Goal: Task Accomplishment & Management: Manage account settings

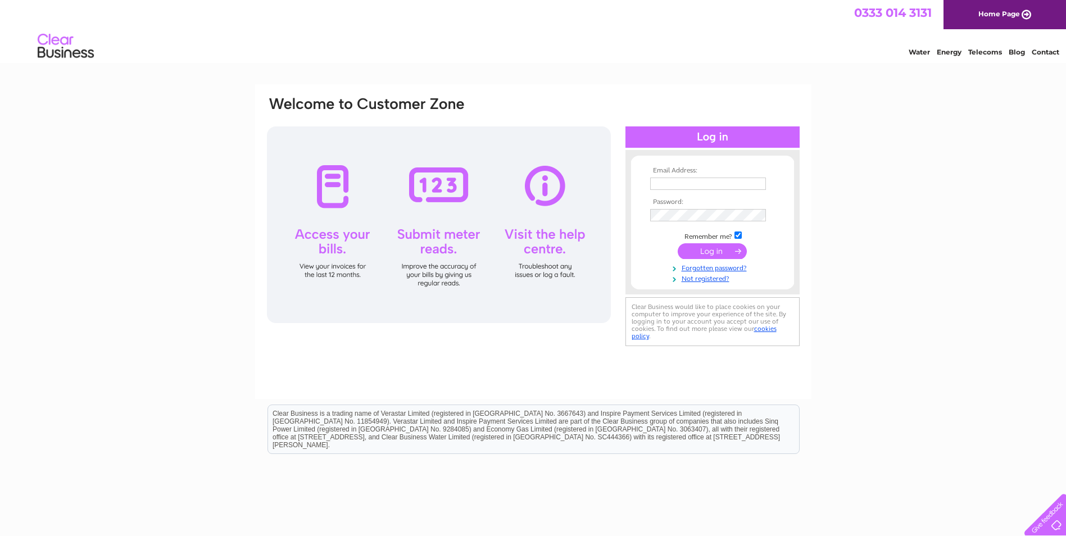
type input "accountspayable@alex-begg.co.uk"
click at [716, 247] on input "submit" at bounding box center [712, 251] width 69 height 16
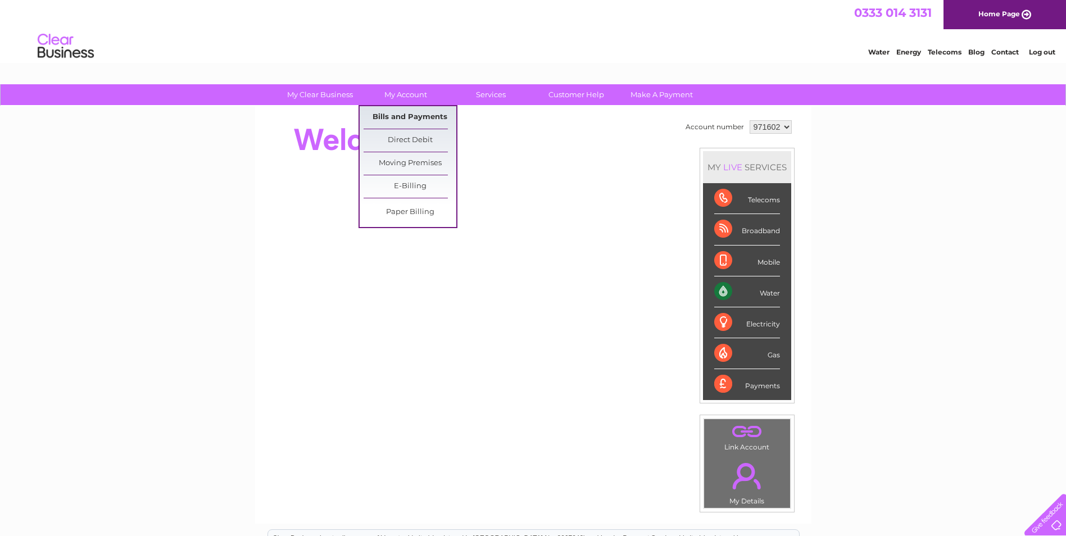
click at [400, 116] on link "Bills and Payments" at bounding box center [409, 117] width 93 height 22
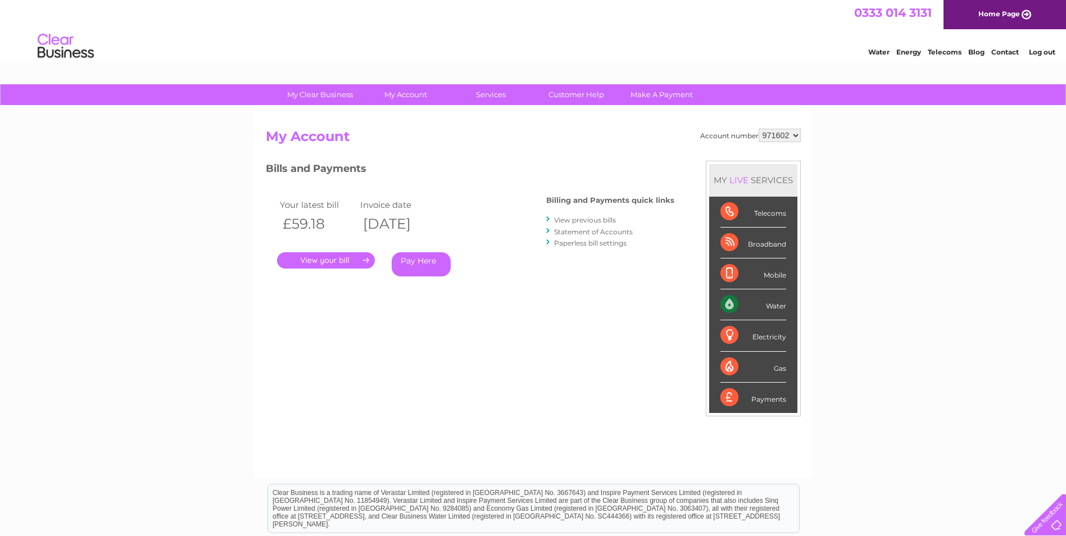
click at [338, 260] on link "." at bounding box center [326, 260] width 98 height 16
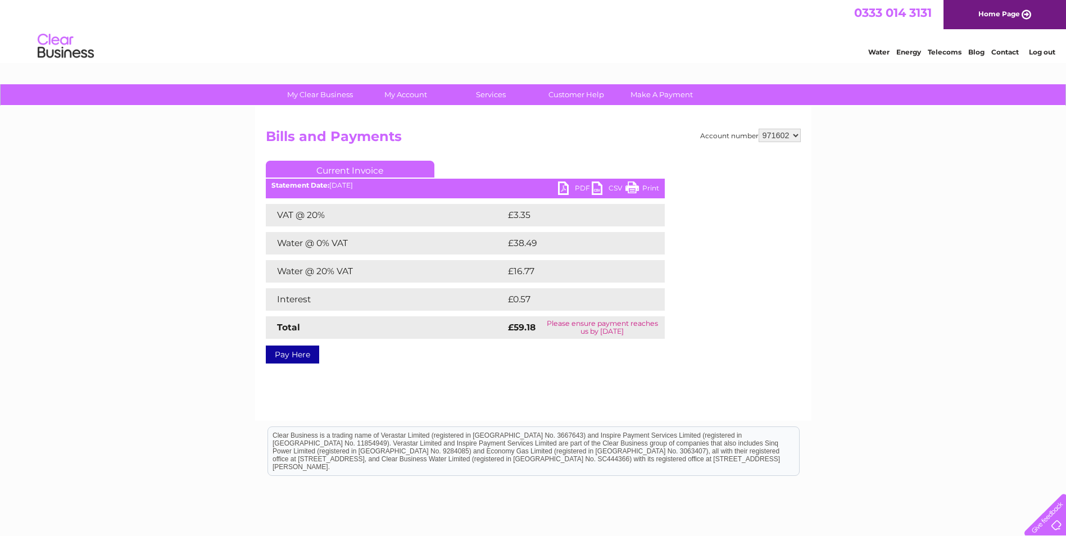
click at [563, 188] on link "PDF" at bounding box center [575, 189] width 34 height 16
